Goal: Information Seeking & Learning: Learn about a topic

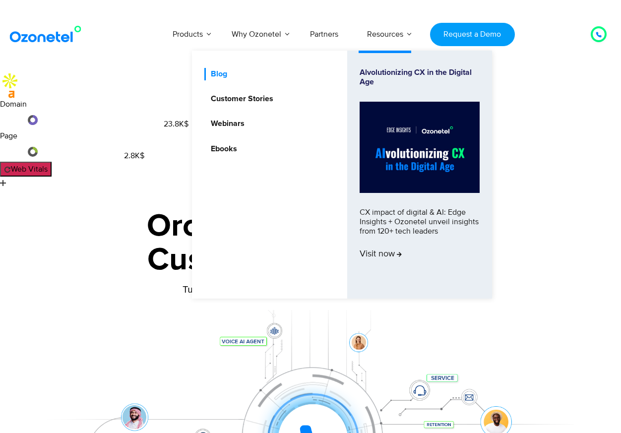
click at [219, 71] on link "Blog" at bounding box center [216, 74] width 24 height 12
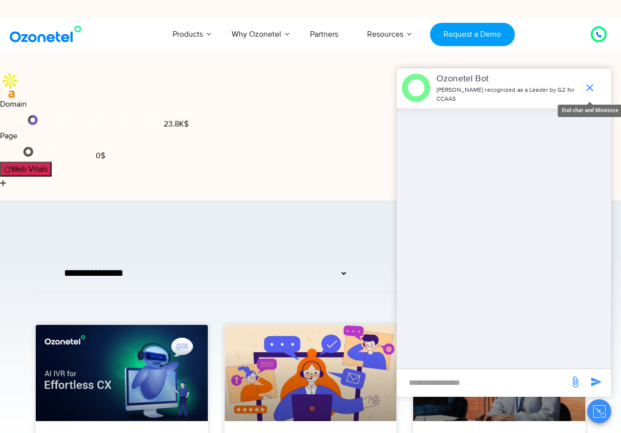
click at [596, 82] on span "end chat or minimize" at bounding box center [590, 88] width 20 height 20
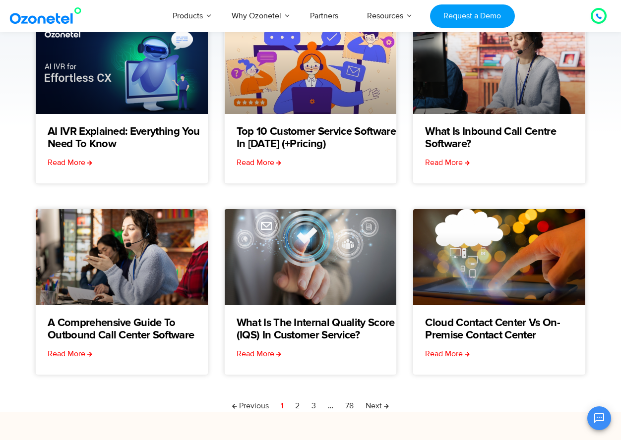
scroll to position [324, 0]
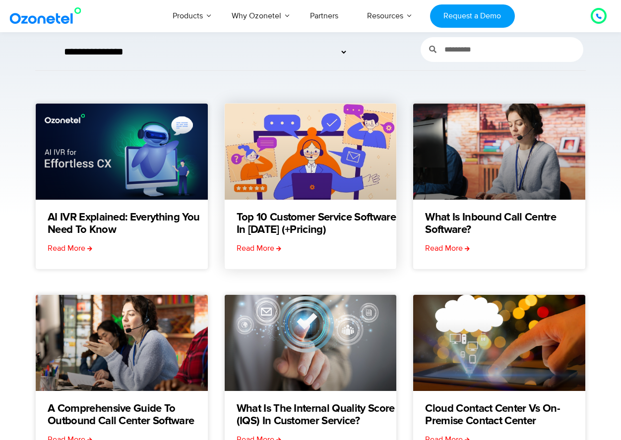
scroll to position [312, 0]
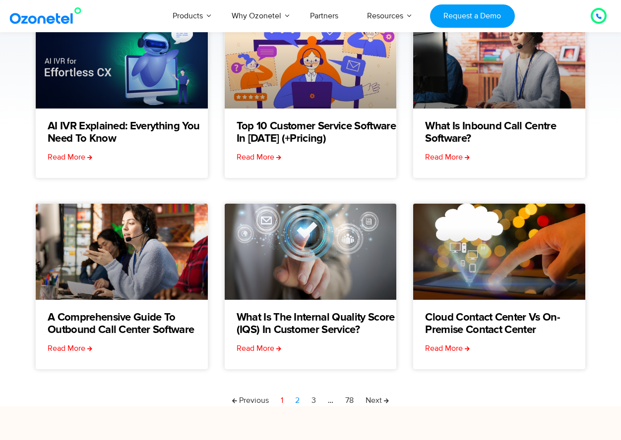
click at [298, 395] on link "Page 2" at bounding box center [297, 401] width 4 height 12
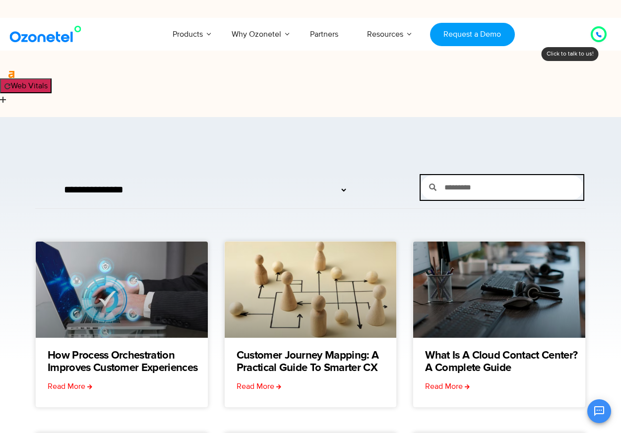
click at [491, 175] on input "Search" at bounding box center [509, 187] width 147 height 25
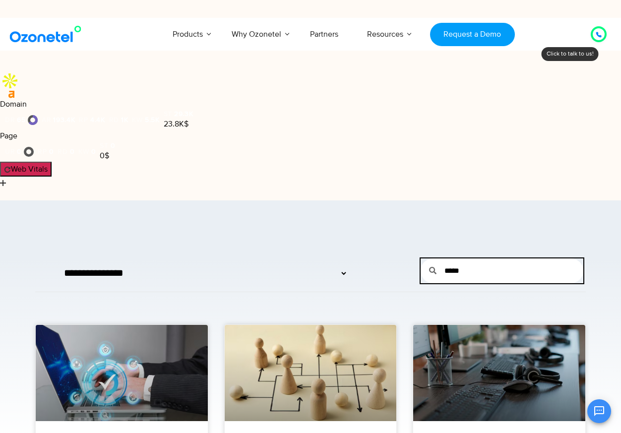
type input "*****"
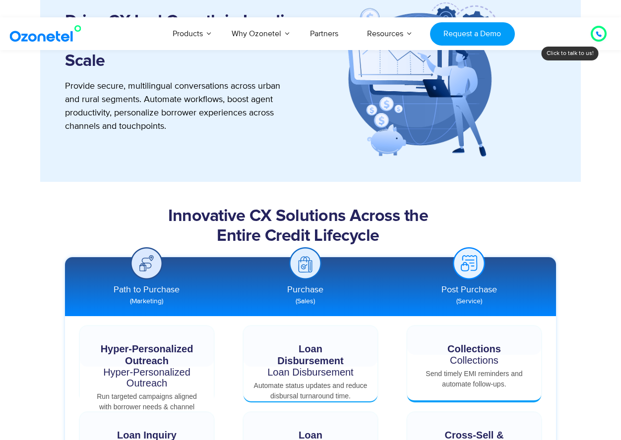
scroll to position [1732, 0]
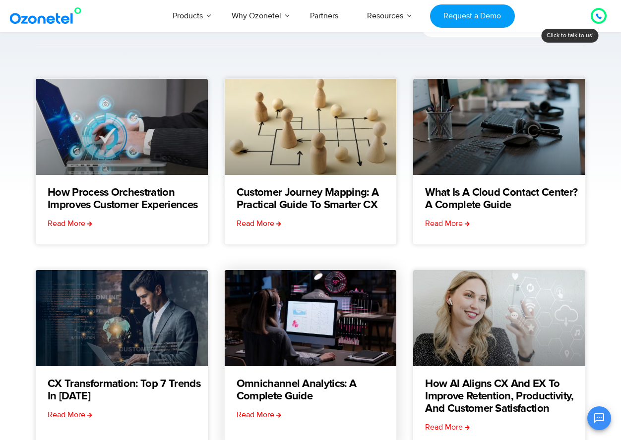
scroll to position [266, 0]
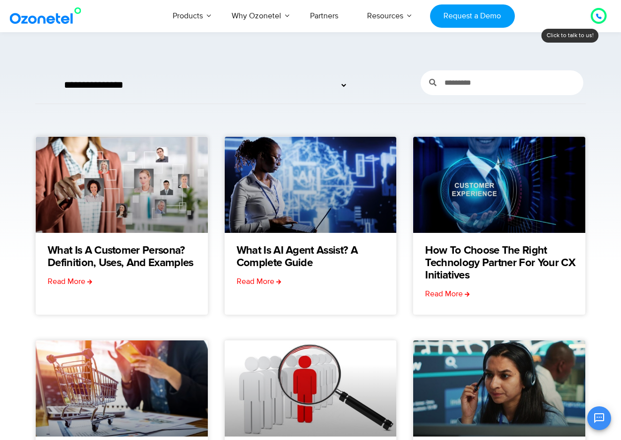
scroll to position [242, 0]
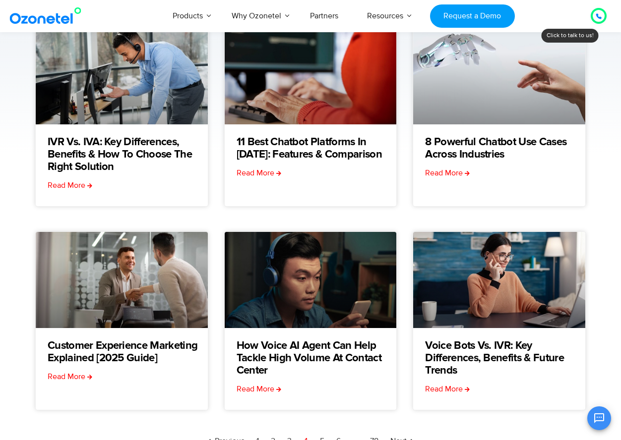
scroll to position [306, 0]
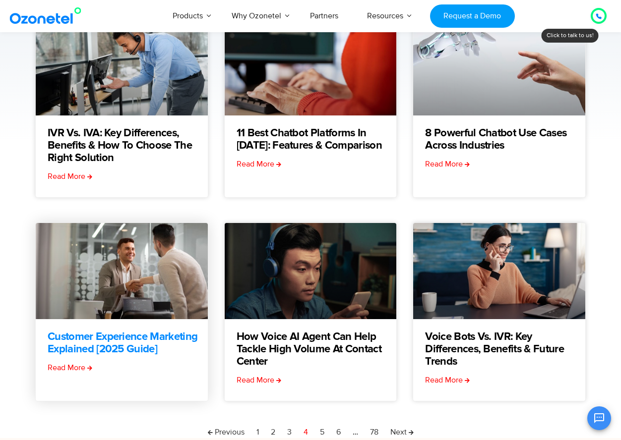
click at [136, 331] on link "Customer Experience Marketing Explained [2025 Guide]" at bounding box center [128, 343] width 160 height 25
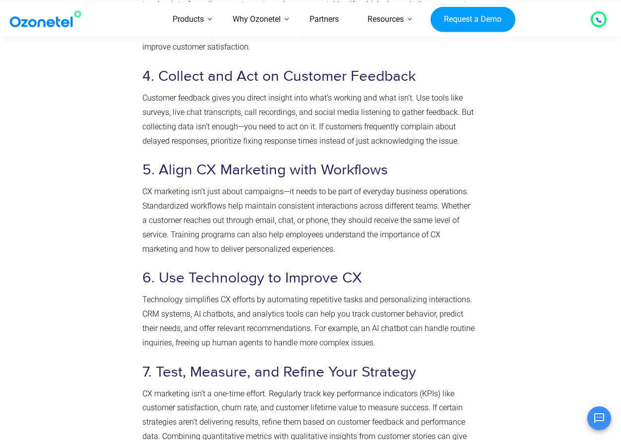
scroll to position [824, 0]
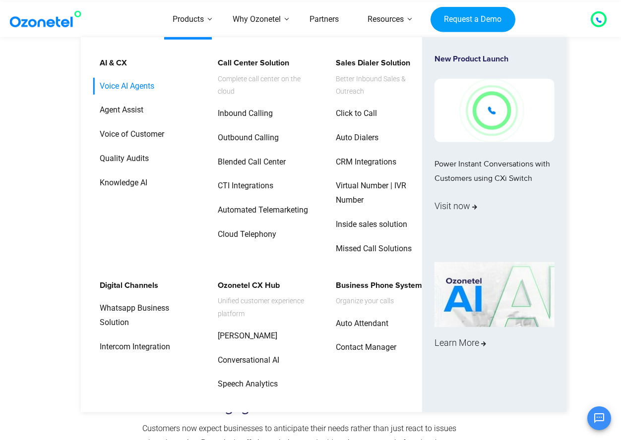
click at [110, 77] on link "Voice AI Agents" at bounding box center [124, 85] width 62 height 17
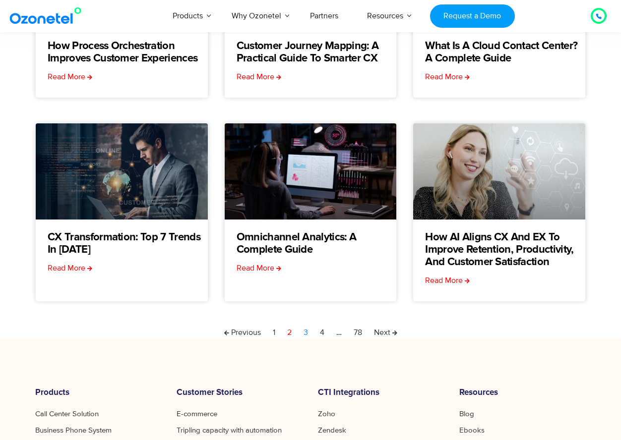
click at [306, 327] on link "Page 3" at bounding box center [306, 333] width 4 height 12
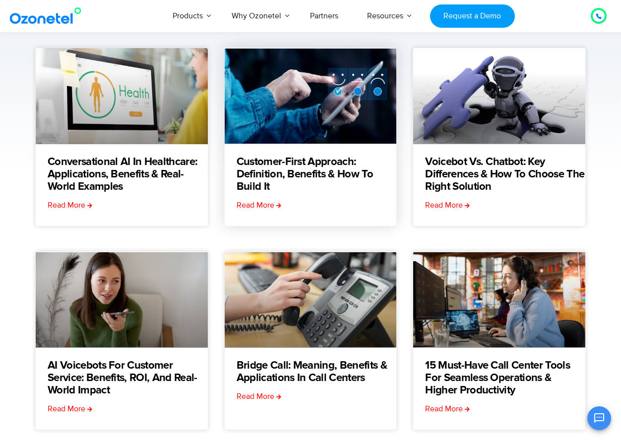
scroll to position [262, 0]
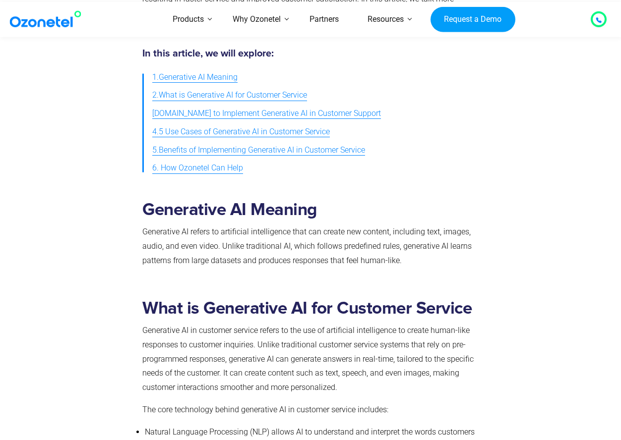
scroll to position [459, 0]
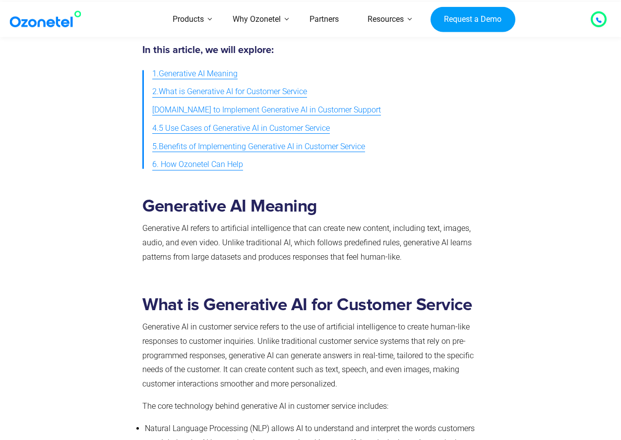
click at [336, 320] on p "Generative AI in customer service refers to the use of artificial intelligence …" at bounding box center [308, 355] width 332 height 71
click at [319, 320] on p "Generative AI in customer service refers to the use of artificial intelligence …" at bounding box center [308, 355] width 332 height 71
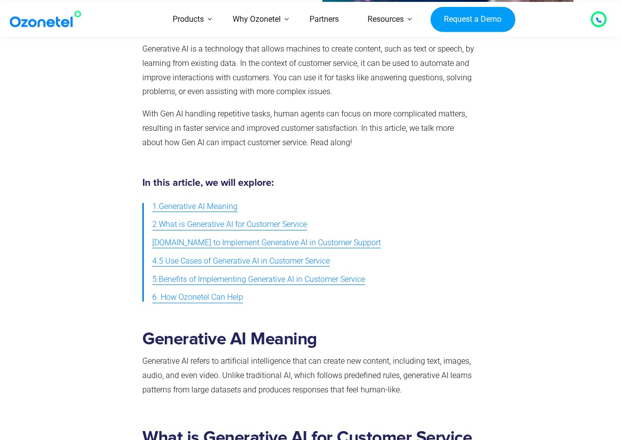
scroll to position [336, 0]
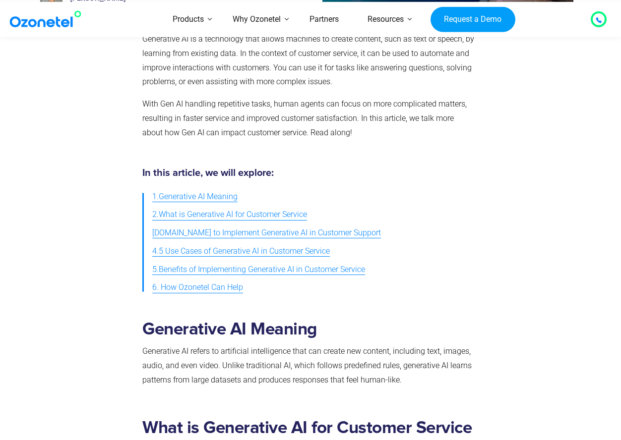
click at [280, 345] on p "Generative AI refers to artificial intelligence that can create new content, in…" at bounding box center [308, 366] width 332 height 43
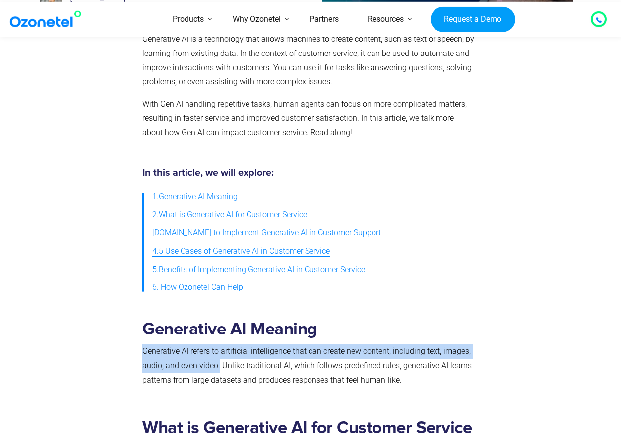
drag, startPoint x: 218, startPoint y: 237, endPoint x: 138, endPoint y: 223, distance: 81.0
click at [139, 312] on div "Generative AI Meaning Generative AI refers to artificial intelligence that can …" at bounding box center [308, 356] width 342 height 89
copy p "Generative AI refers to artificial intelligence that can create new content, in…"
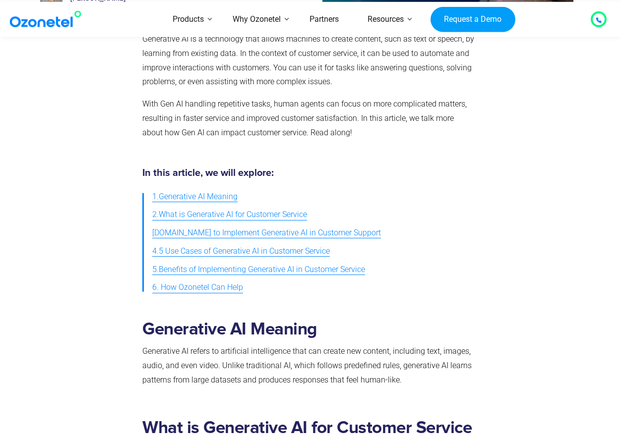
click at [187, 345] on p "Generative AI refers to artificial intelligence that can create new content, in…" at bounding box center [308, 366] width 332 height 43
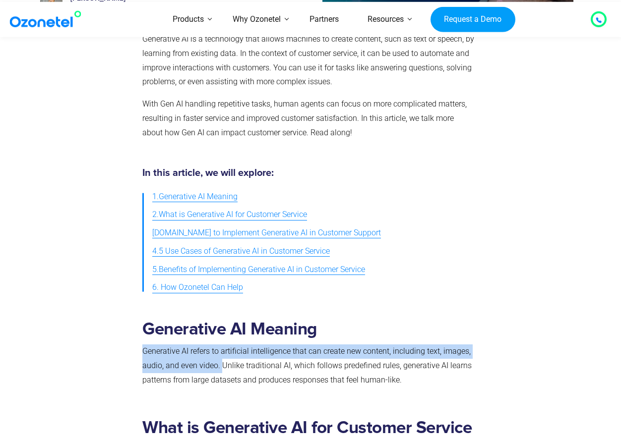
drag, startPoint x: 197, startPoint y: 235, endPoint x: 138, endPoint y: 220, distance: 60.7
click at [138, 312] on div "Generative AI Meaning Generative AI refers to artificial intelligence that can …" at bounding box center [308, 356] width 342 height 89
copy p "Generative AI refers to artificial intelligence that can create new content, in…"
